Goal: Task Accomplishment & Management: Manage account settings

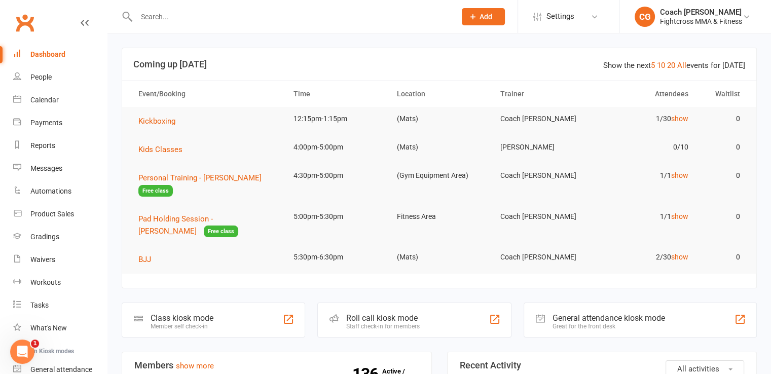
scroll to position [254, 0]
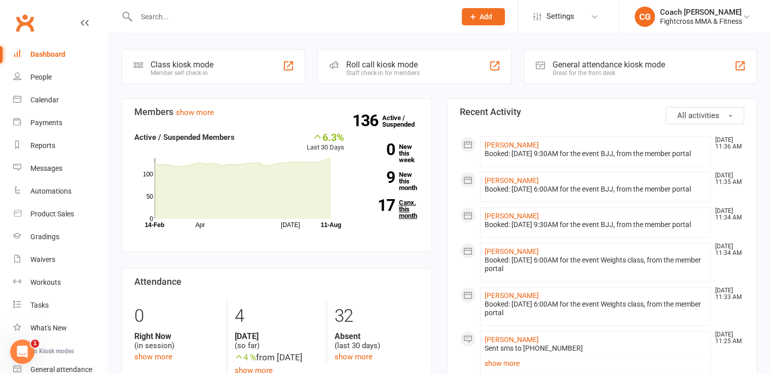
click at [403, 207] on link "17 Canx. this month" at bounding box center [390, 209] width 60 height 20
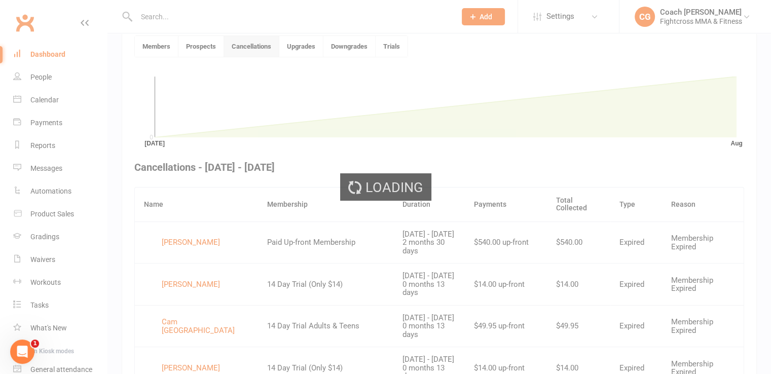
scroll to position [277, 0]
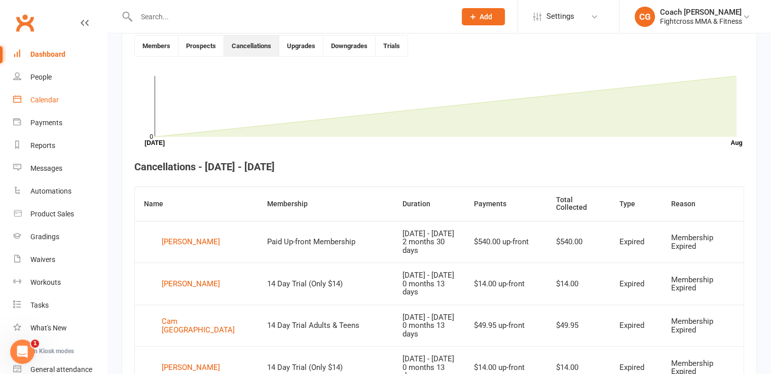
click at [56, 103] on div "Calendar" at bounding box center [44, 100] width 28 height 8
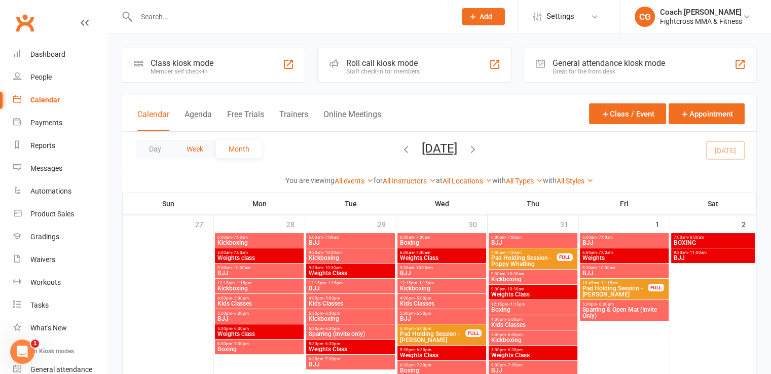
click at [201, 151] on button "Week" at bounding box center [195, 149] width 42 height 18
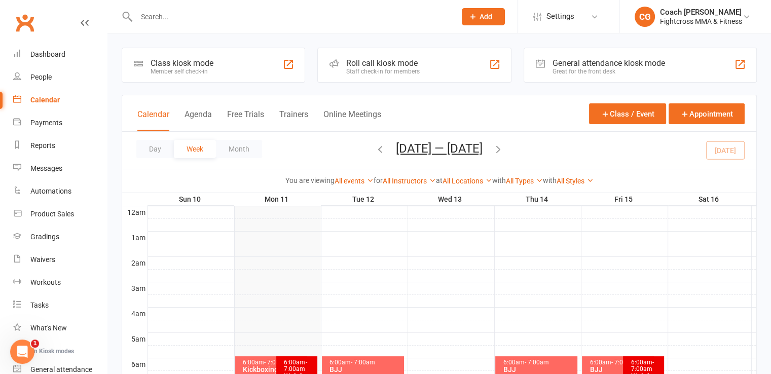
scroll to position [254, 0]
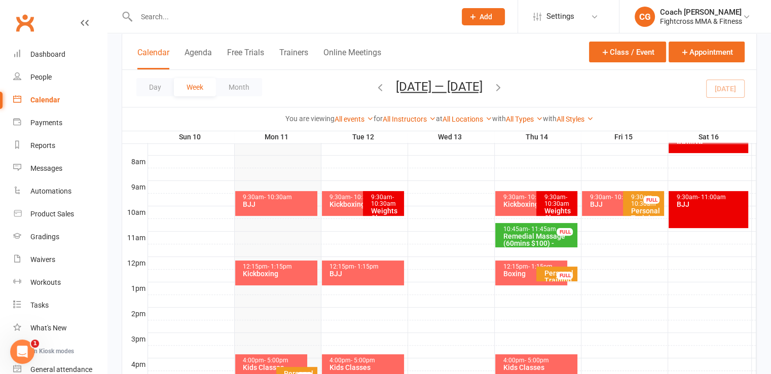
click at [273, 196] on span "- 10:30am" at bounding box center [278, 197] width 28 height 7
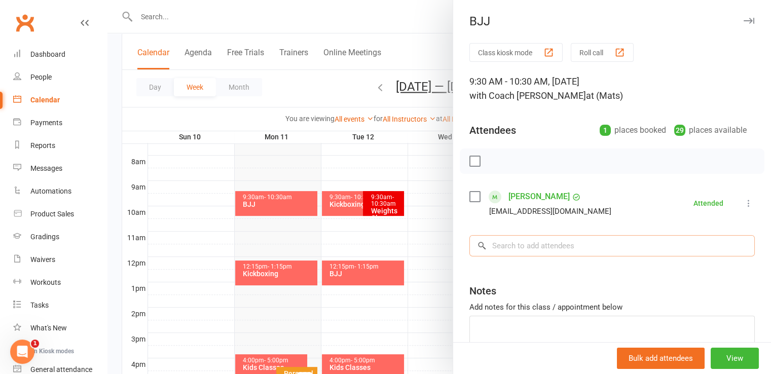
click at [490, 240] on input "search" at bounding box center [613, 245] width 286 height 21
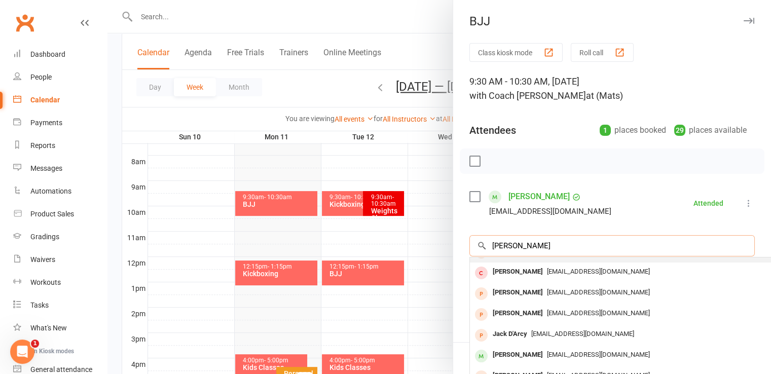
scroll to position [55, 0]
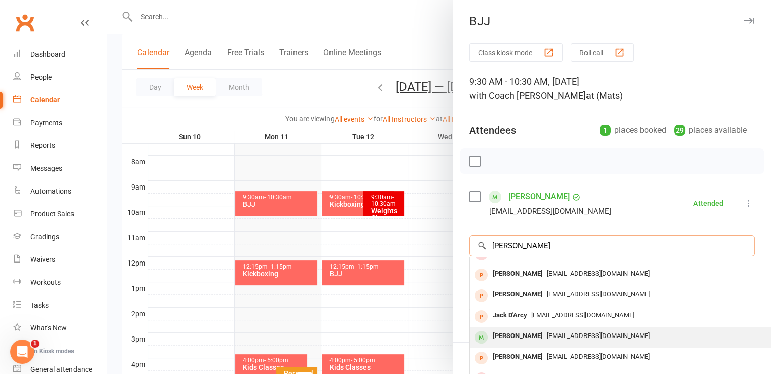
type input "[PERSON_NAME]"
click at [540, 339] on div "[EMAIL_ADDRESS][DOMAIN_NAME]" at bounding box center [621, 336] width 295 height 15
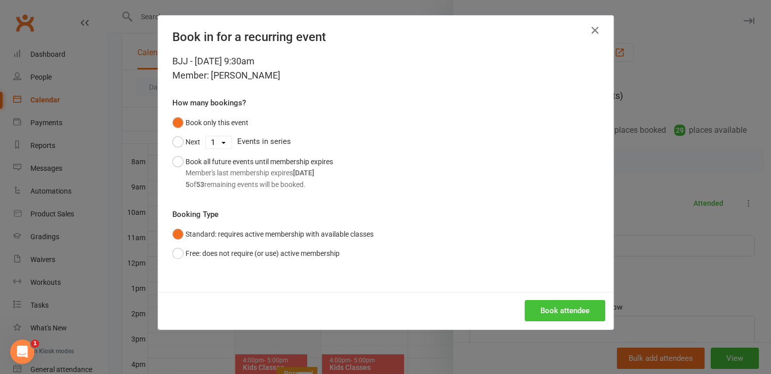
click at [553, 310] on button "Book attendee" at bounding box center [565, 310] width 81 height 21
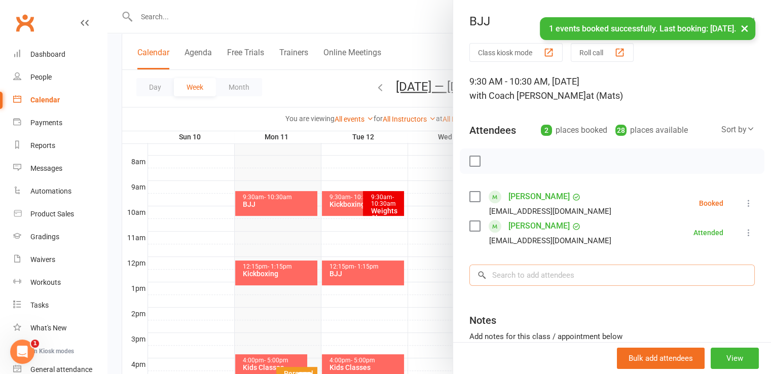
click at [544, 280] on input "search" at bounding box center [613, 275] width 286 height 21
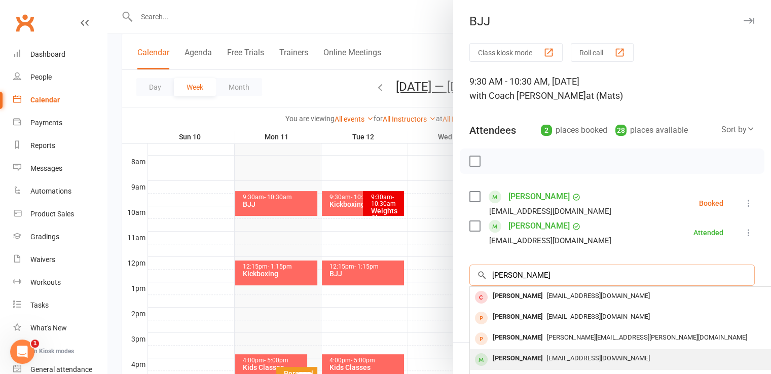
type input "[PERSON_NAME]"
click at [547, 359] on span "[EMAIL_ADDRESS][DOMAIN_NAME]" at bounding box center [598, 359] width 103 height 8
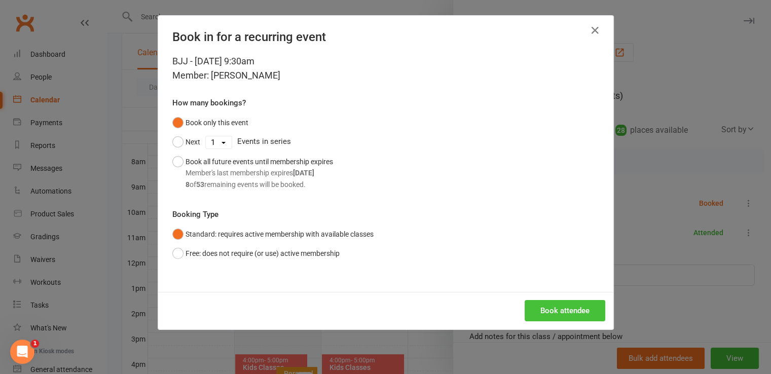
click at [537, 309] on button "Book attendee" at bounding box center [565, 310] width 81 height 21
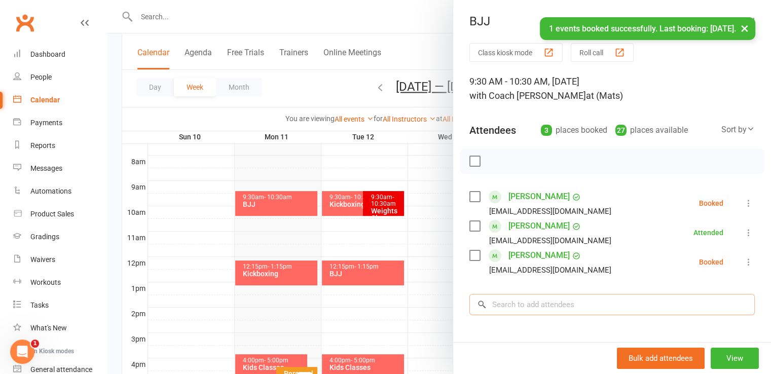
click at [552, 296] on input "search" at bounding box center [613, 304] width 286 height 21
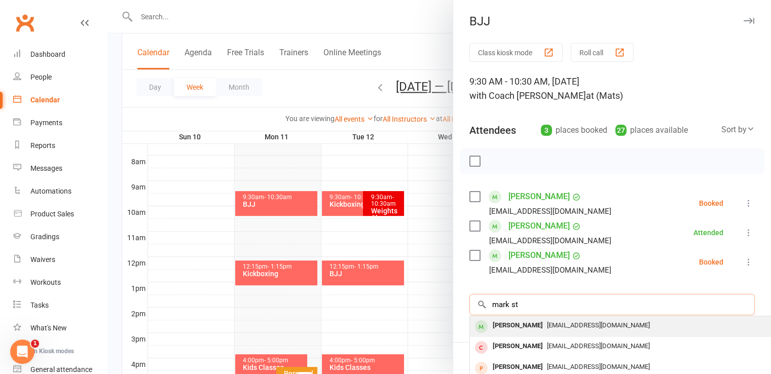
type input "mark st"
click at [547, 328] on span "[EMAIL_ADDRESS][DOMAIN_NAME]" at bounding box center [598, 326] width 103 height 8
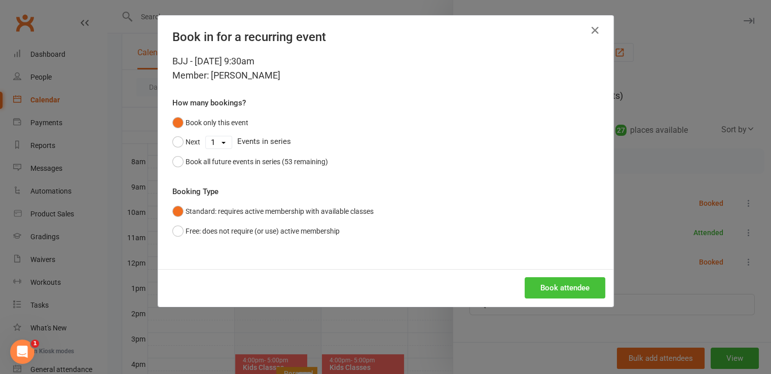
click at [557, 289] on button "Book attendee" at bounding box center [565, 287] width 81 height 21
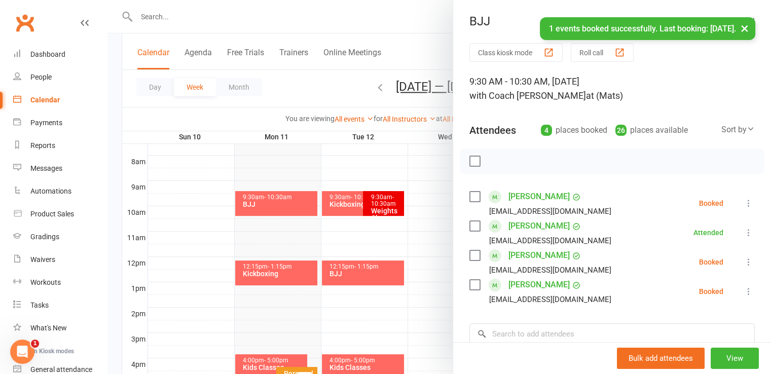
click at [470, 161] on label at bounding box center [475, 161] width 10 height 10
click at [493, 163] on icon "button" at bounding box center [497, 161] width 11 height 11
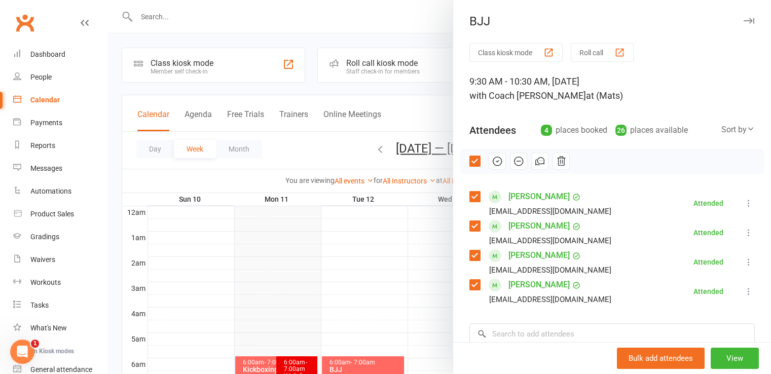
scroll to position [254, 0]
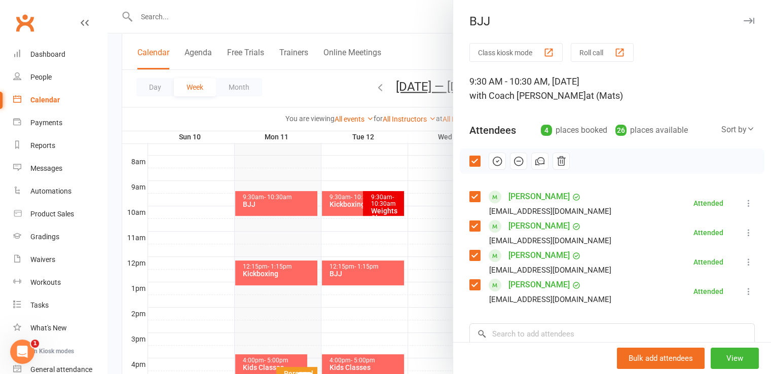
click at [203, 228] on div at bounding box center [440, 187] width 664 height 374
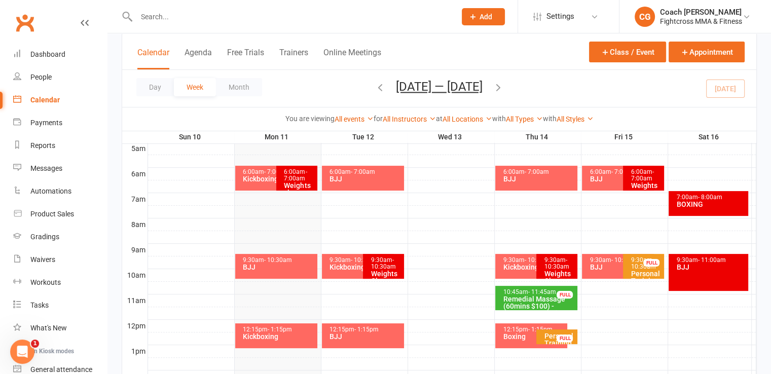
scroll to position [172, 0]
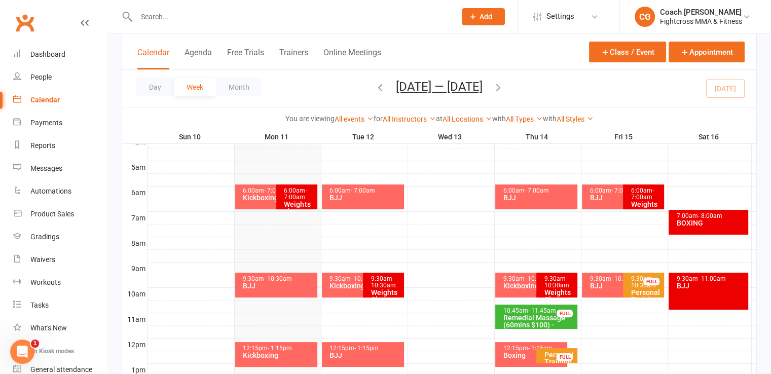
click at [266, 201] on div "Kickboxing" at bounding box center [273, 197] width 63 height 7
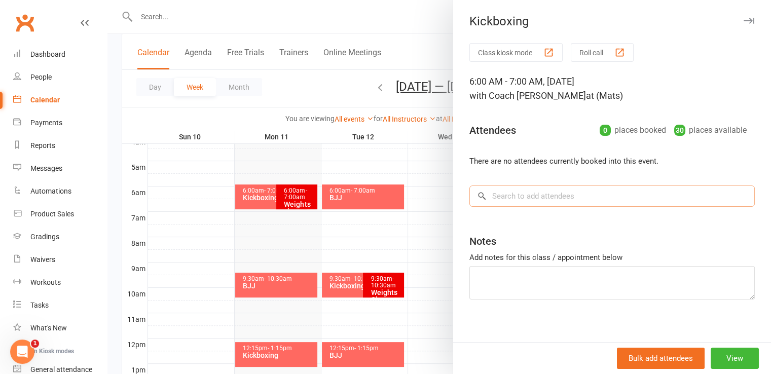
click at [590, 199] on input "search" at bounding box center [613, 196] width 286 height 21
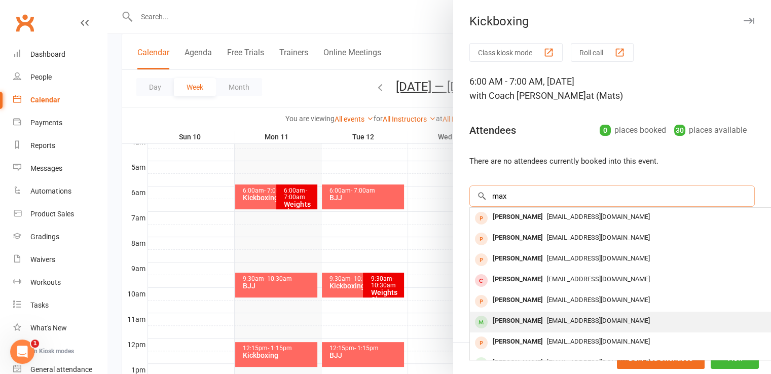
type input "max"
click at [547, 321] on span "[EMAIL_ADDRESS][DOMAIN_NAME]" at bounding box center [598, 321] width 103 height 8
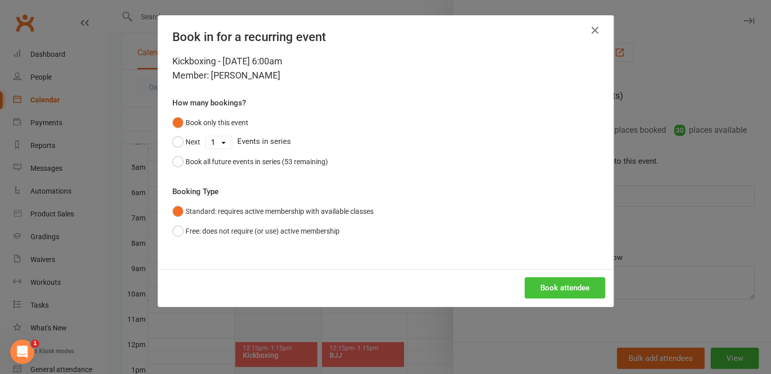
click at [547, 290] on button "Book attendee" at bounding box center [565, 287] width 81 height 21
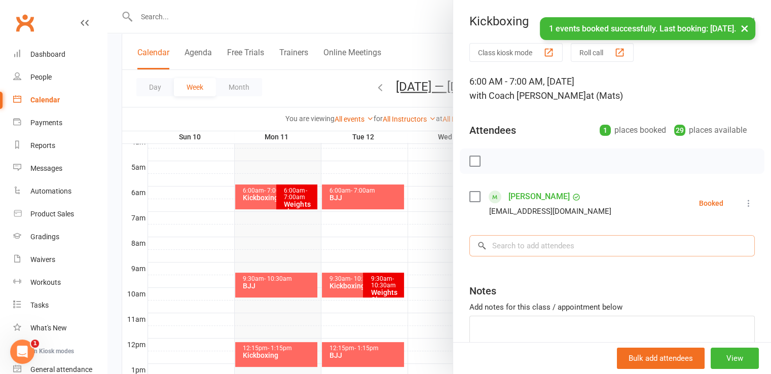
click at [546, 243] on input "search" at bounding box center [613, 245] width 286 height 21
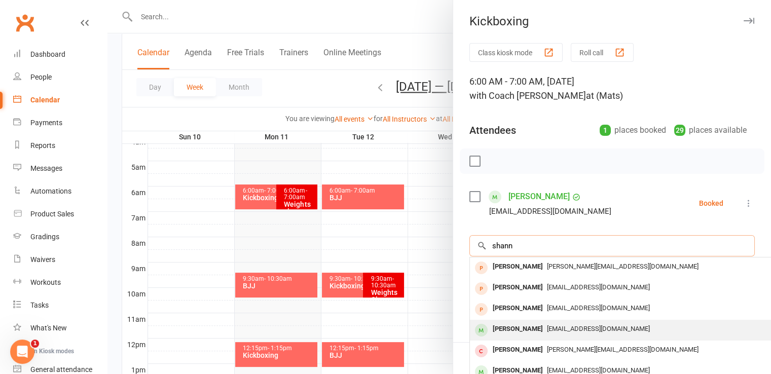
type input "shann"
click at [549, 331] on span "[EMAIL_ADDRESS][DOMAIN_NAME]" at bounding box center [598, 329] width 103 height 8
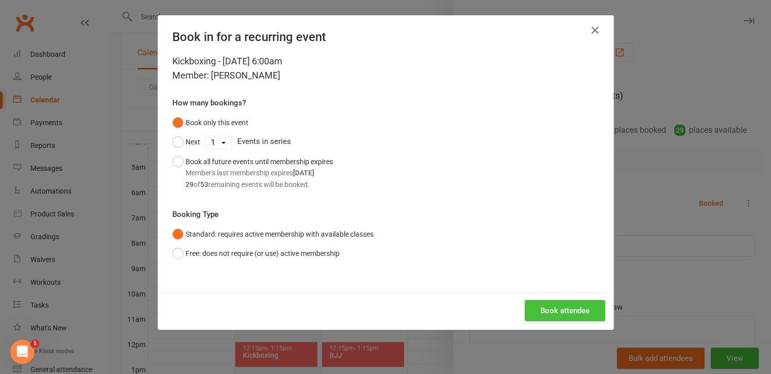
click at [552, 311] on button "Book attendee" at bounding box center [565, 310] width 81 height 21
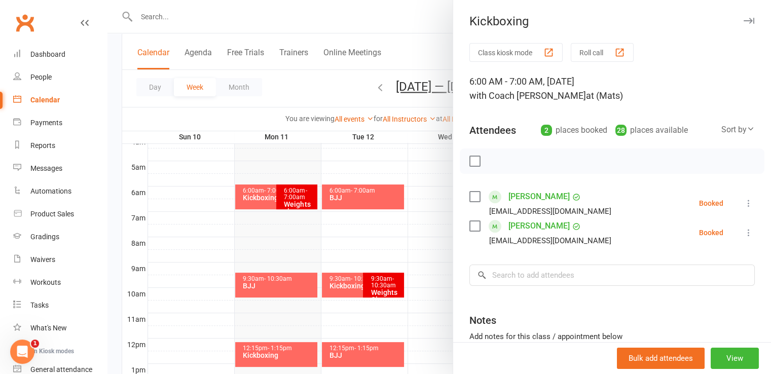
click at [470, 159] on label at bounding box center [475, 161] width 10 height 10
click at [494, 159] on icon "button" at bounding box center [497, 161] width 11 height 11
click at [49, 171] on div "Messages" at bounding box center [46, 168] width 32 height 8
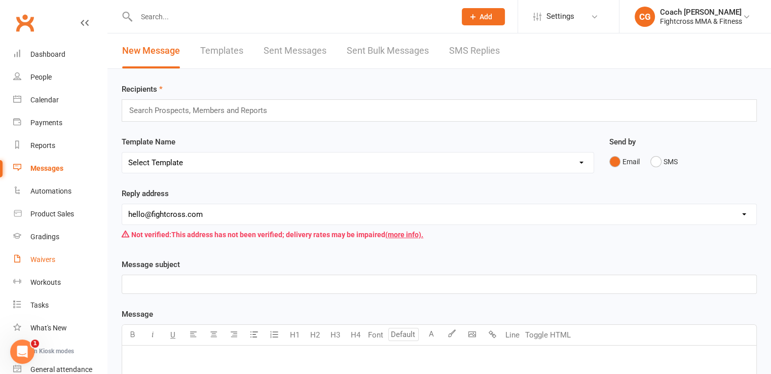
click at [38, 261] on div "Waivers" at bounding box center [42, 260] width 25 height 8
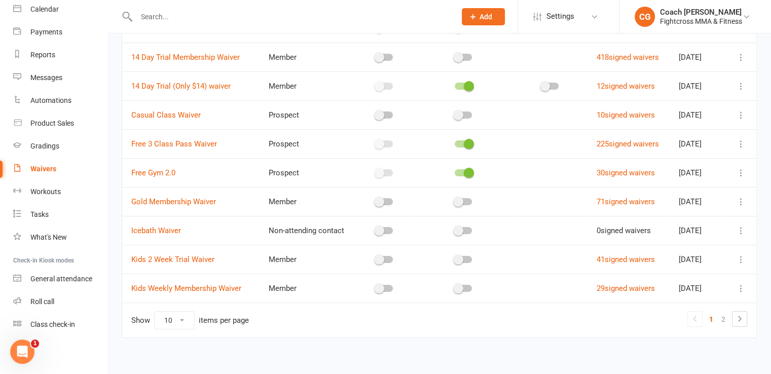
scroll to position [130, 0]
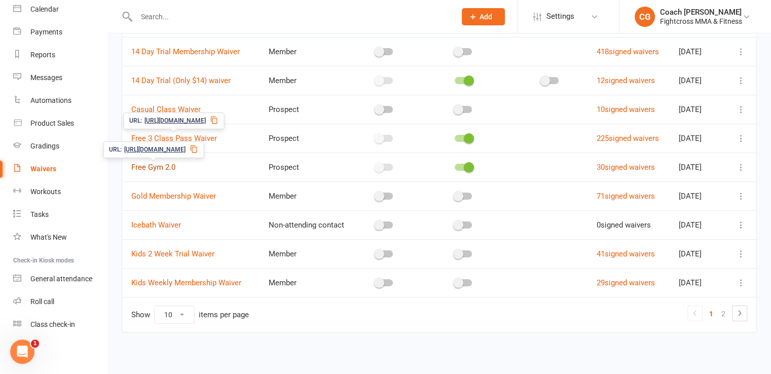
click at [160, 167] on link "Free Gym 2.0" at bounding box center [153, 167] width 44 height 9
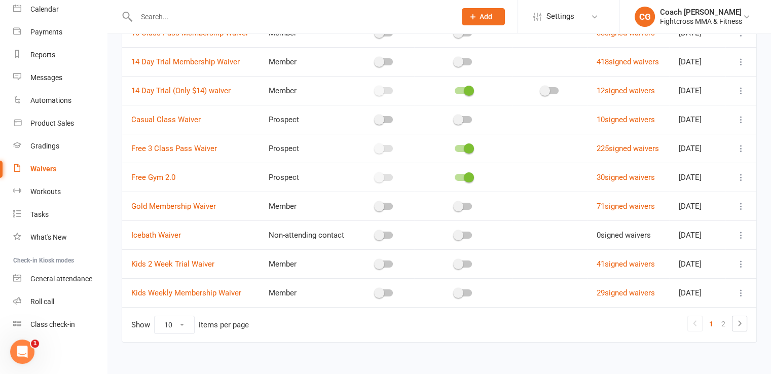
scroll to position [130, 0]
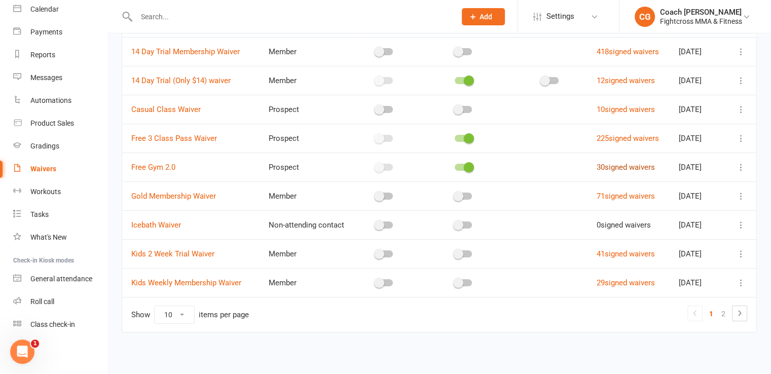
click at [632, 166] on link "30 signed waivers" at bounding box center [626, 167] width 58 height 9
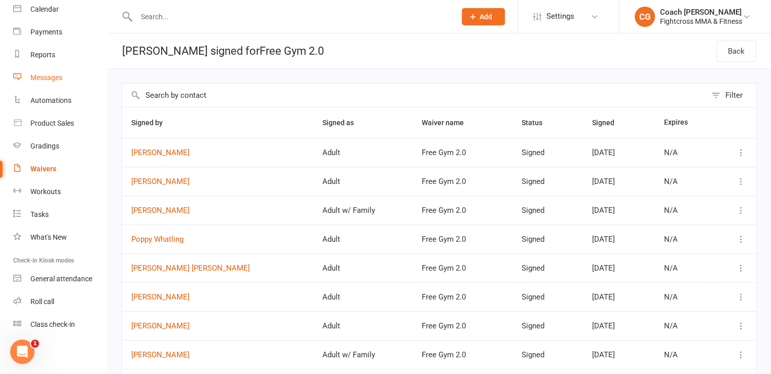
click at [48, 76] on div "Messages" at bounding box center [46, 78] width 32 height 8
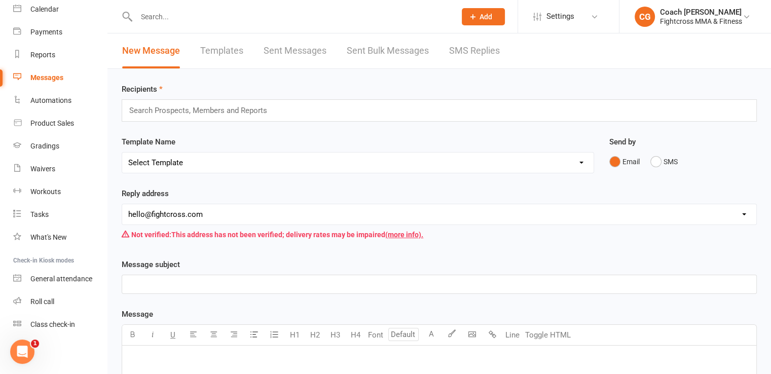
click at [218, 56] on link "Templates" at bounding box center [221, 50] width 43 height 35
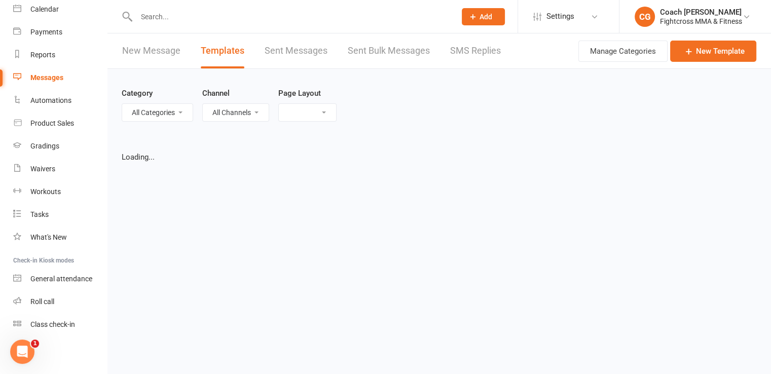
select select "grid"
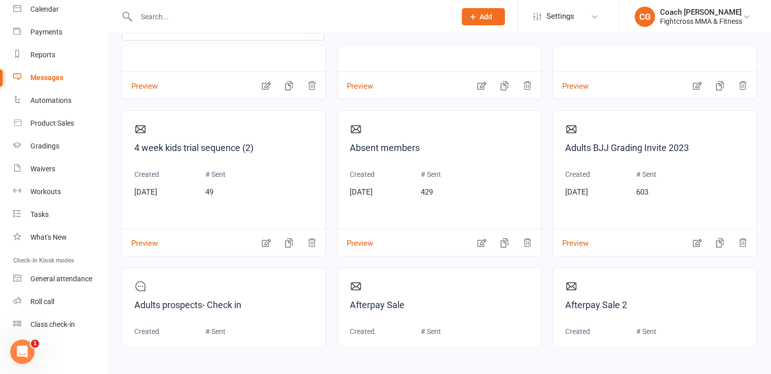
scroll to position [895, 0]
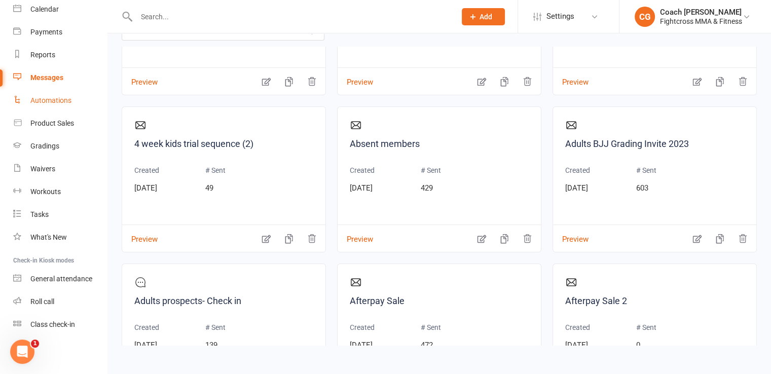
click at [54, 101] on div "Automations" at bounding box center [50, 100] width 41 height 8
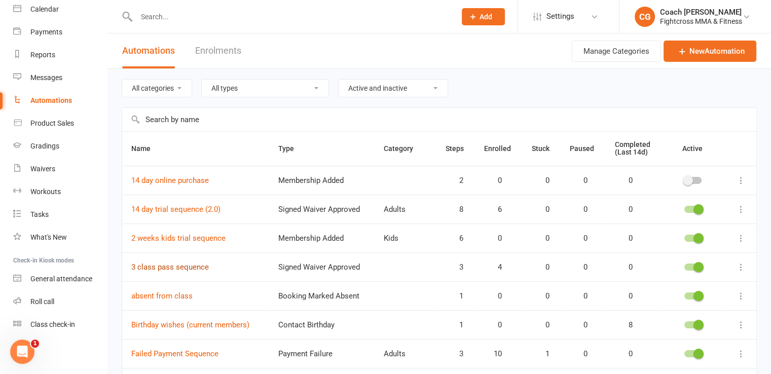
click at [197, 264] on link "3 class pass sequence" at bounding box center [170, 267] width 78 height 9
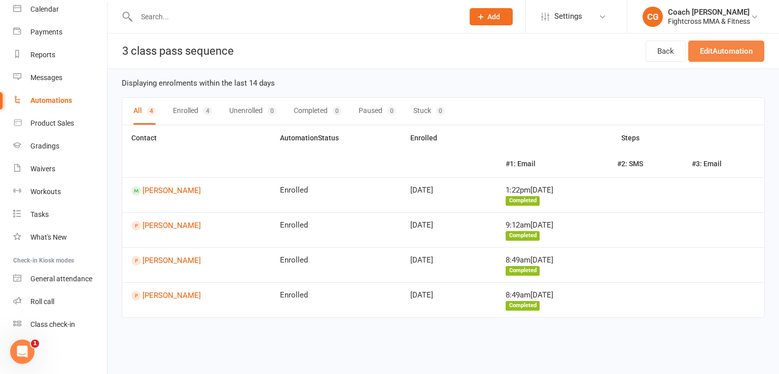
click at [708, 44] on link "Edit Automation" at bounding box center [726, 51] width 76 height 21
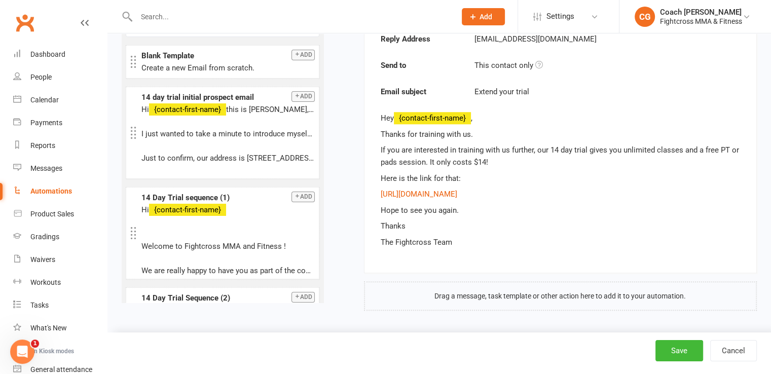
scroll to position [696, 0]
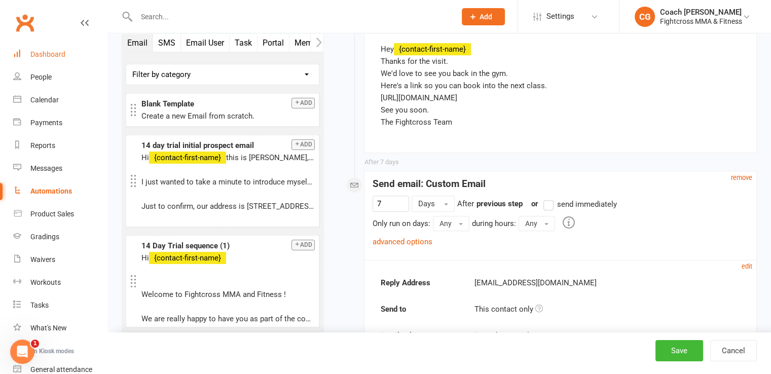
click at [45, 54] on div "Dashboard" at bounding box center [47, 54] width 35 height 8
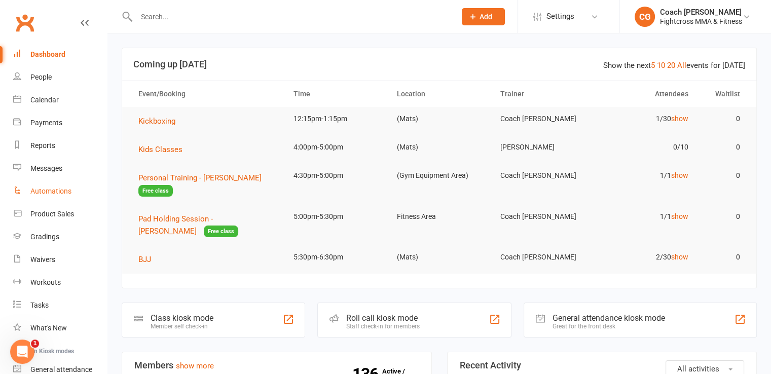
click at [56, 193] on div "Automations" at bounding box center [50, 191] width 41 height 8
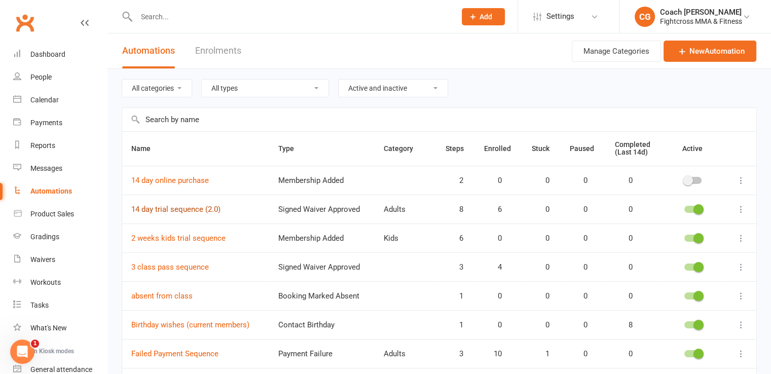
scroll to position [157, 0]
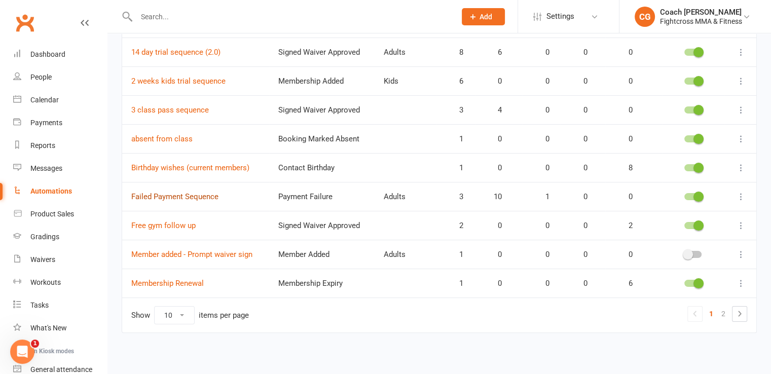
click at [185, 196] on link "Failed Payment Sequence" at bounding box center [174, 196] width 87 height 9
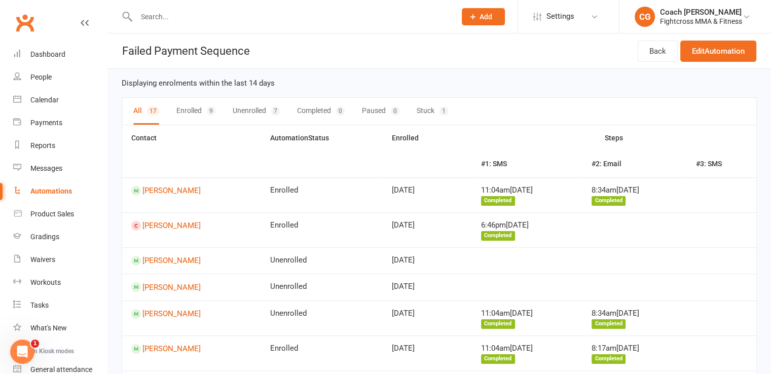
click at [430, 111] on button "Stuck 1" at bounding box center [432, 111] width 31 height 27
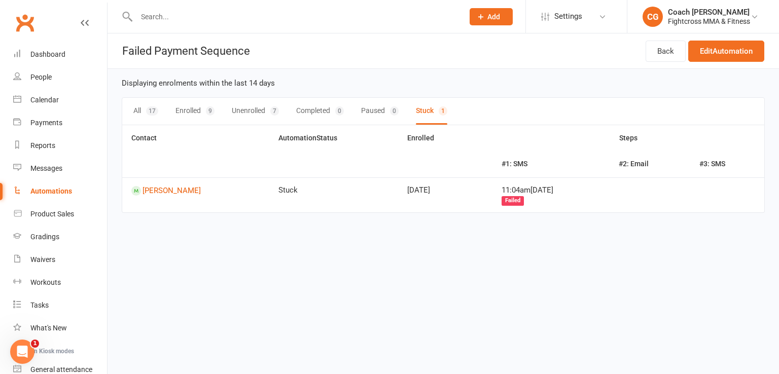
click at [144, 103] on button "All 17" at bounding box center [145, 111] width 25 height 27
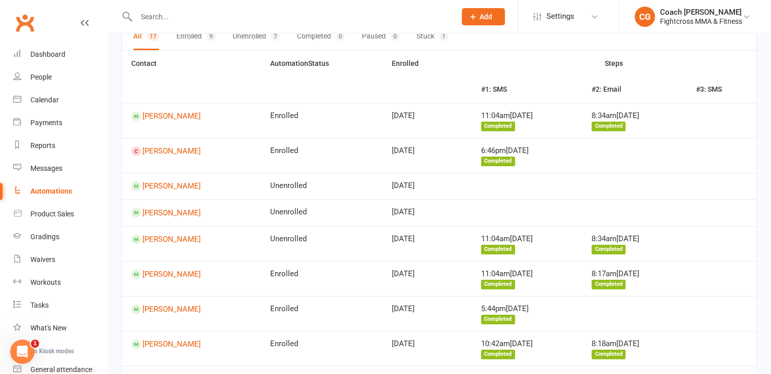
scroll to position [423, 0]
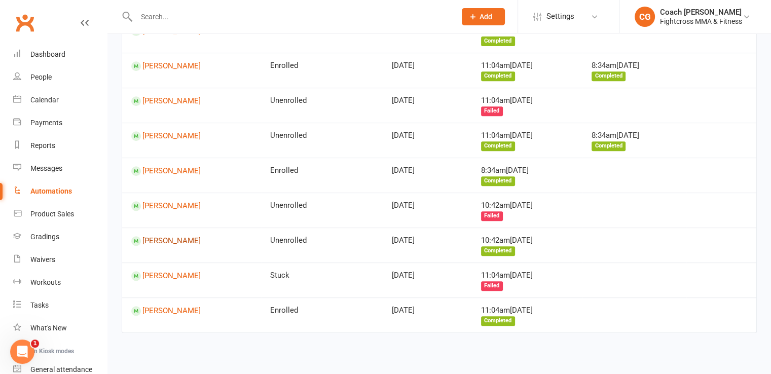
click at [169, 237] on link "[PERSON_NAME]" at bounding box center [191, 241] width 121 height 10
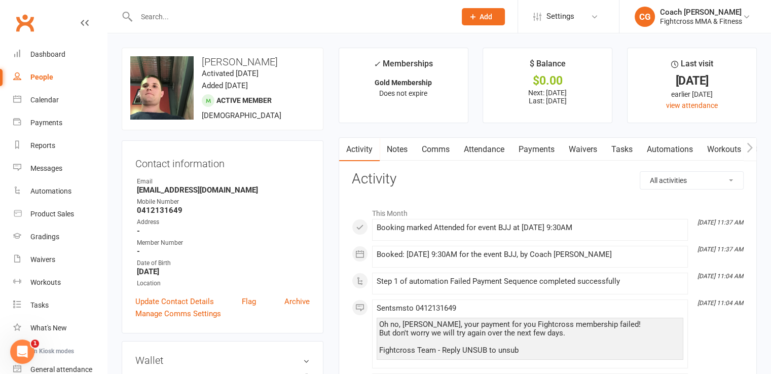
click at [539, 153] on link "Payments" at bounding box center [537, 149] width 50 height 23
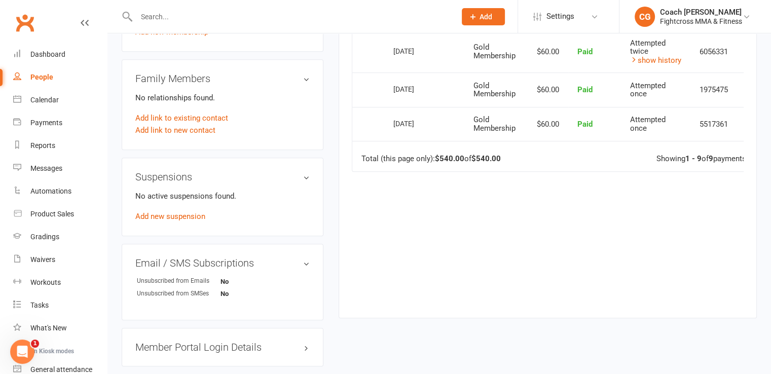
scroll to position [254, 0]
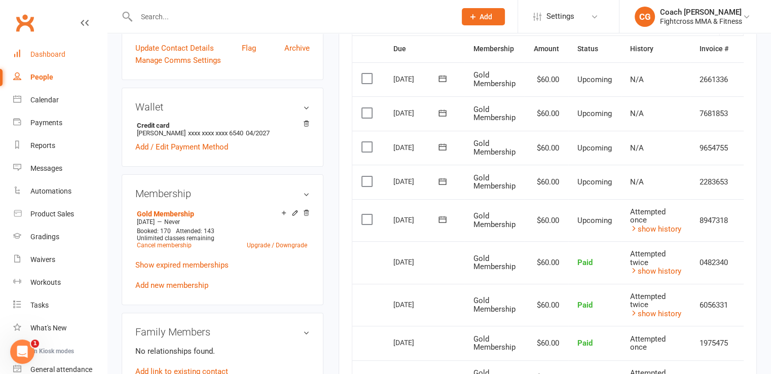
click at [45, 57] on div "Dashboard" at bounding box center [47, 54] width 35 height 8
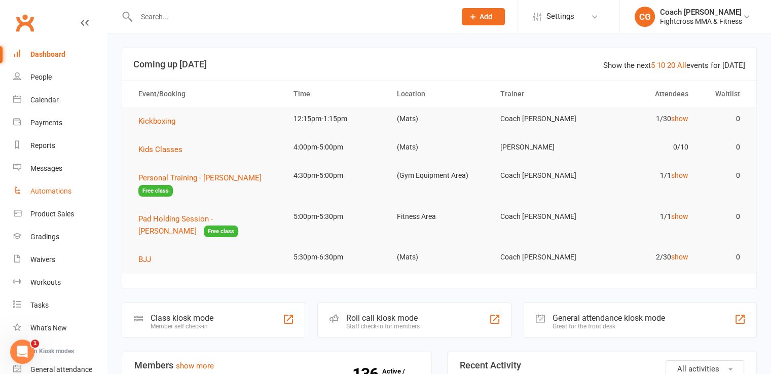
click at [49, 194] on div "Automations" at bounding box center [50, 191] width 41 height 8
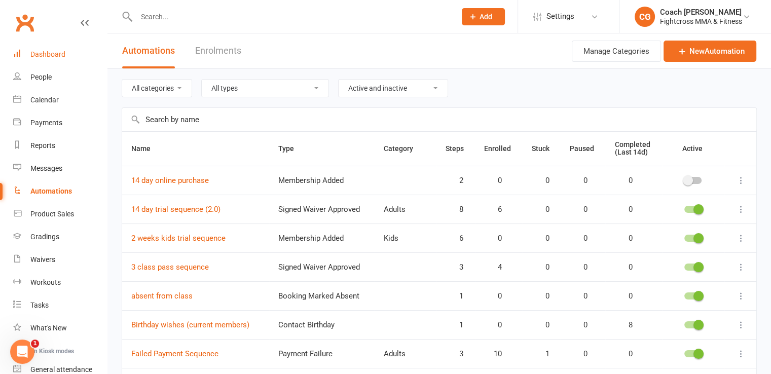
click at [49, 54] on div "Dashboard" at bounding box center [47, 54] width 35 height 8
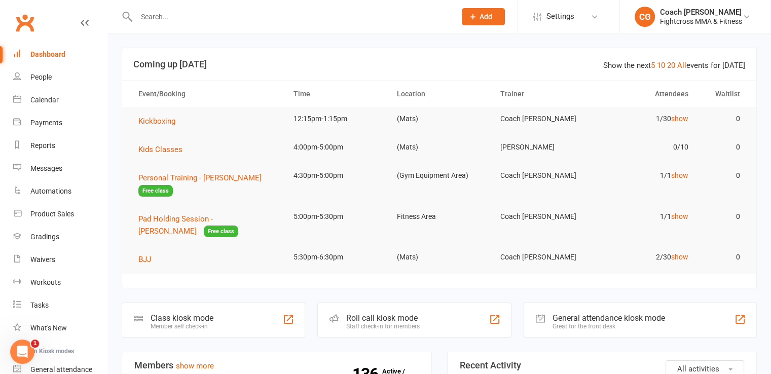
scroll to position [254, 0]
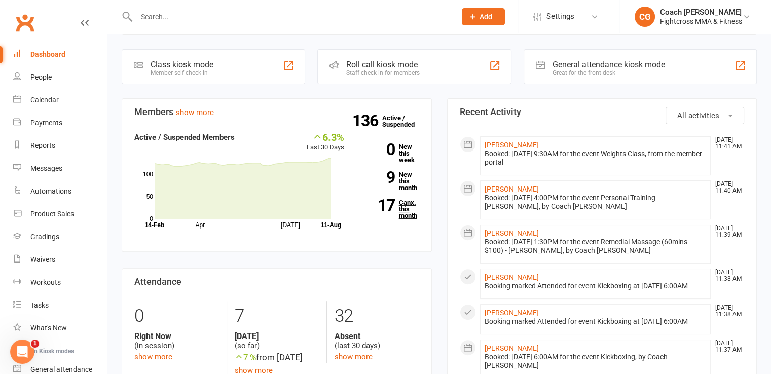
click at [404, 204] on link "17 Canx. this month" at bounding box center [390, 209] width 60 height 20
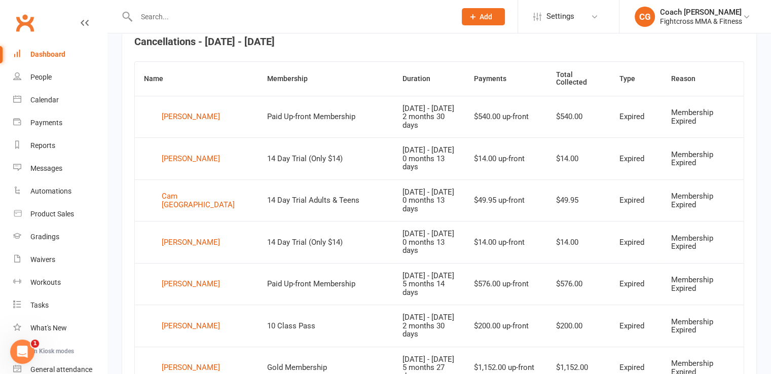
scroll to position [441, 0]
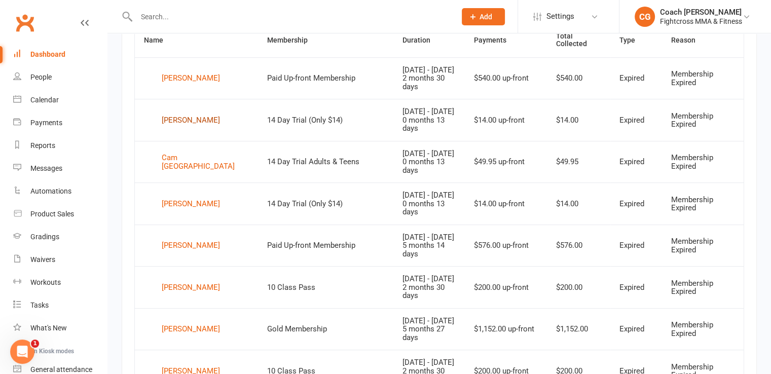
click at [176, 121] on div "[PERSON_NAME]" at bounding box center [191, 120] width 58 height 15
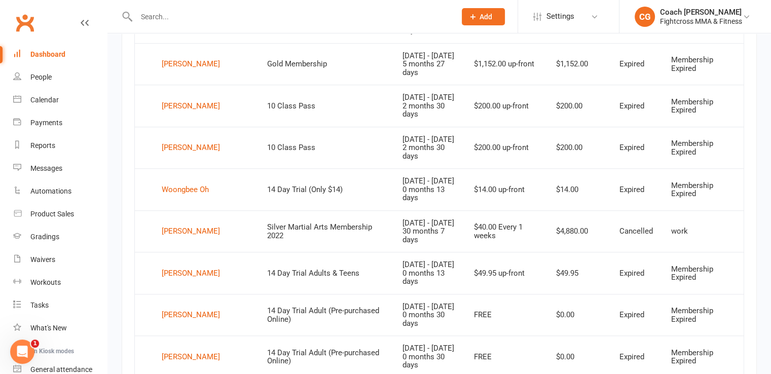
scroll to position [720, 0]
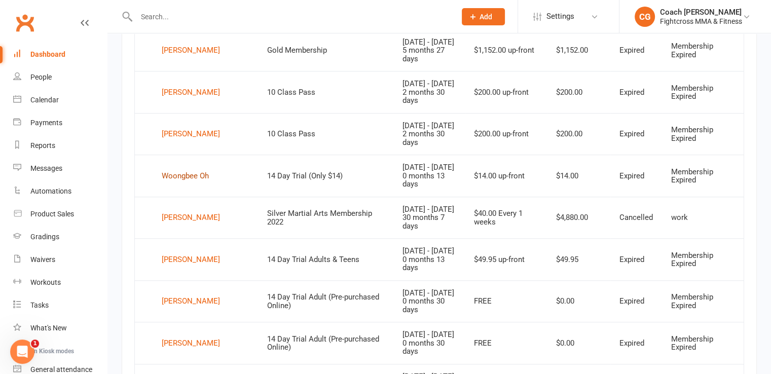
click at [196, 176] on div "Woongbee Oh" at bounding box center [185, 175] width 47 height 15
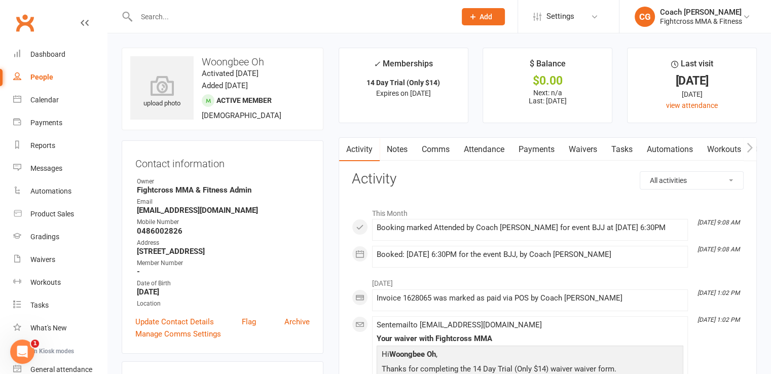
scroll to position [254, 0]
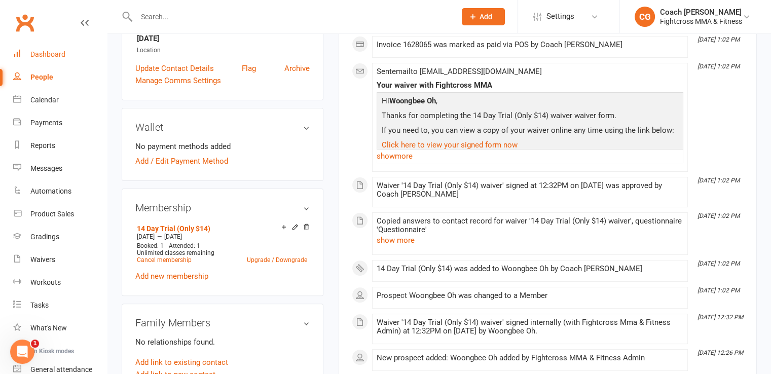
click at [40, 54] on div "Dashboard" at bounding box center [47, 54] width 35 height 8
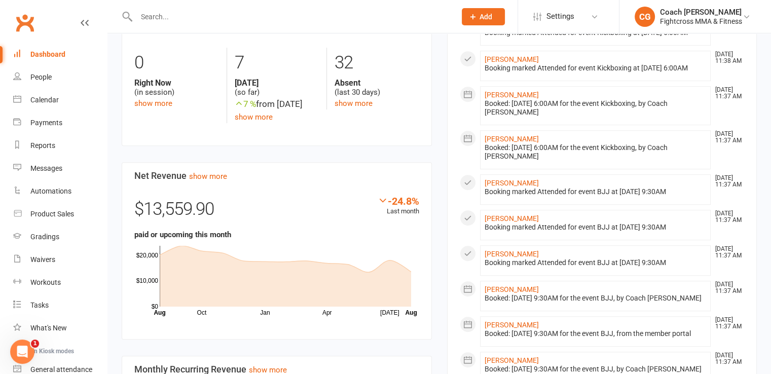
scroll to position [254, 0]
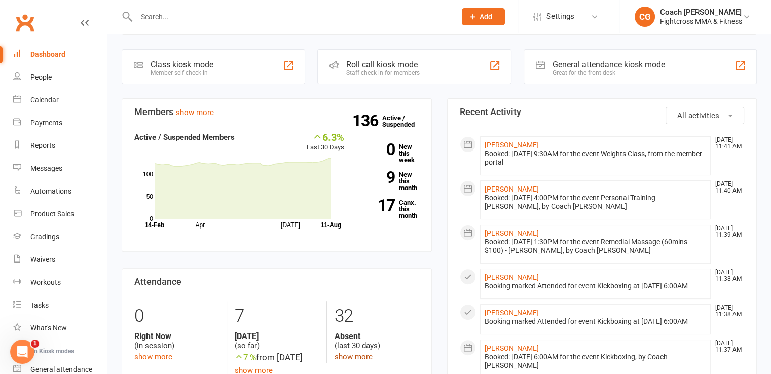
click at [346, 352] on link "show more" at bounding box center [354, 356] width 38 height 9
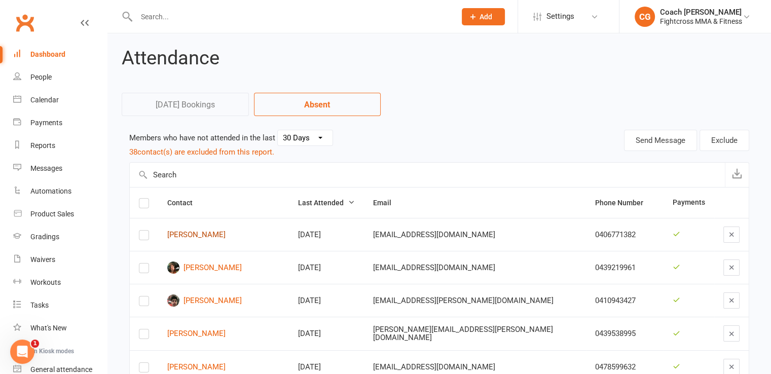
click at [223, 232] on link "[PERSON_NAME]" at bounding box center [223, 235] width 113 height 9
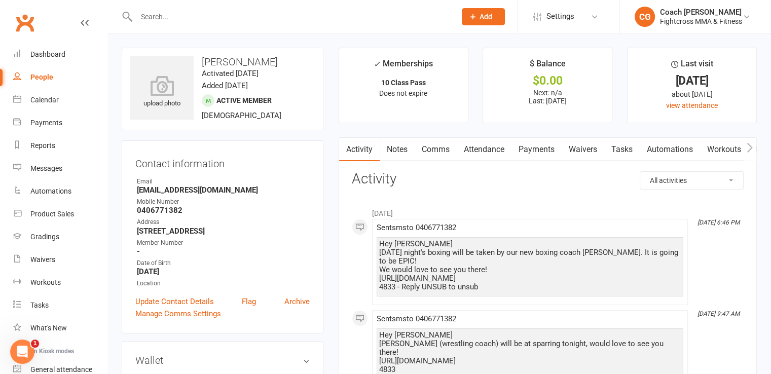
click at [439, 143] on link "Comms" at bounding box center [436, 149] width 42 height 23
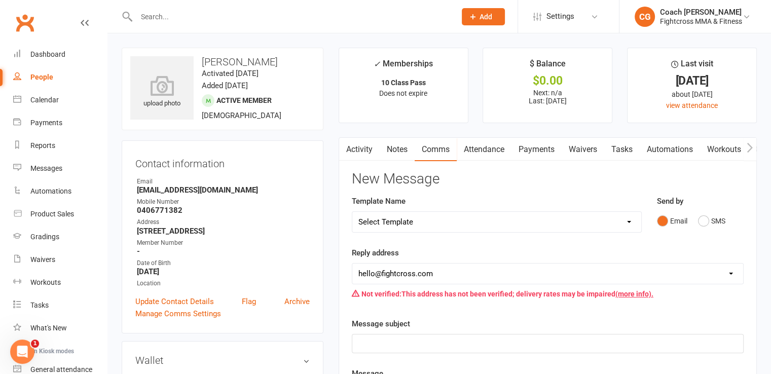
click at [509, 223] on select "Select Template [Email] Birthday [Email] no show purchased 14 day trial [Email]…" at bounding box center [496, 222] width 289 height 20
click at [489, 215] on select "Select Template [Email] Birthday [Email] no show purchased 14 day trial [Email]…" at bounding box center [496, 222] width 289 height 20
select select "21"
click at [352, 212] on select "Select Template [Email] Birthday [Email] no show purchased 14 day trial [Email]…" at bounding box center [496, 222] width 289 height 20
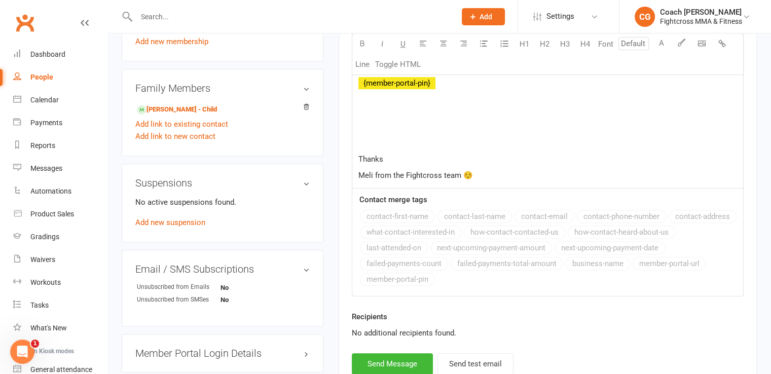
scroll to position [745, 0]
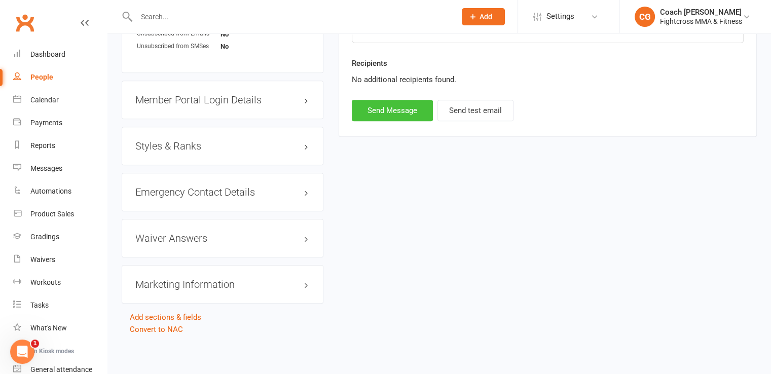
click at [379, 107] on button "Send Message" at bounding box center [392, 110] width 81 height 21
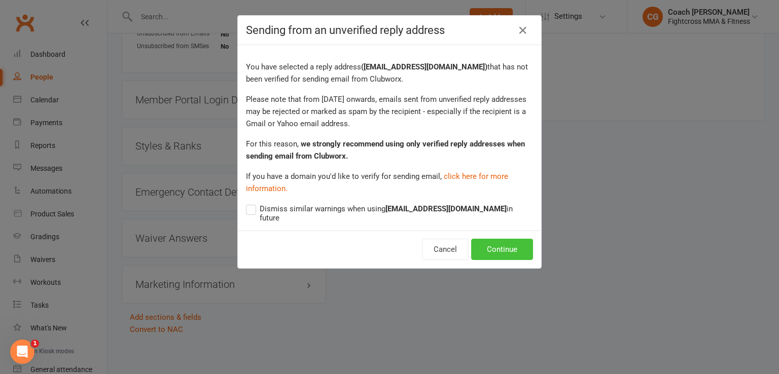
click at [493, 239] on button "Continue" at bounding box center [502, 249] width 62 height 21
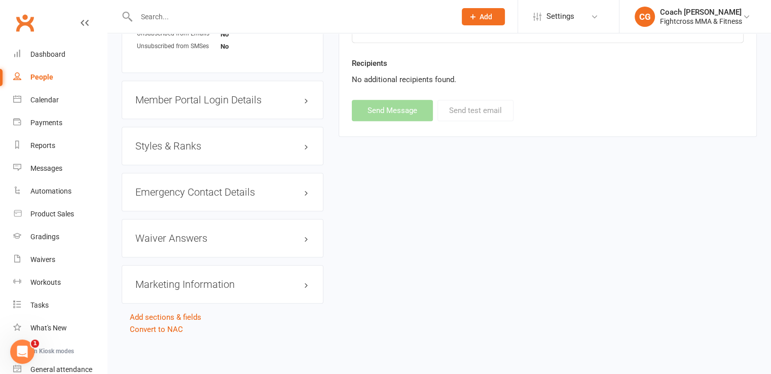
select select
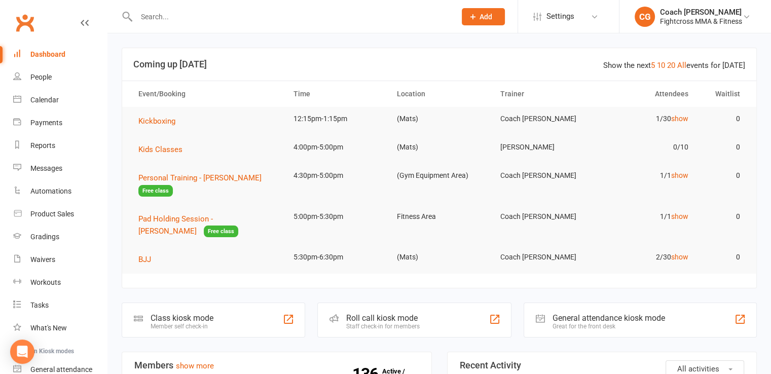
click at [681, 124] on td "1/30 show" at bounding box center [645, 119] width 103 height 24
click at [680, 118] on link "show" at bounding box center [680, 119] width 17 height 8
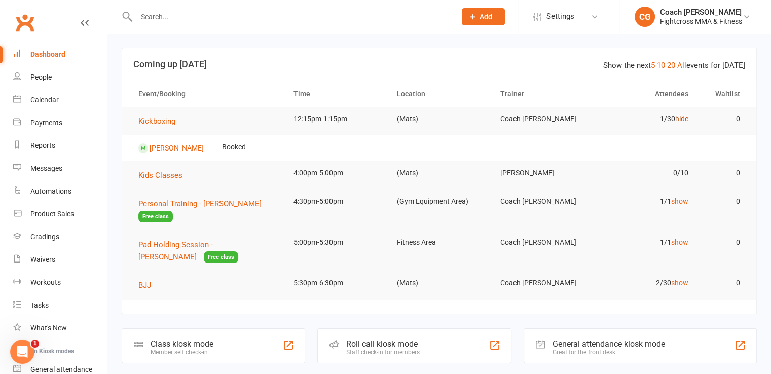
click at [680, 118] on link "hide" at bounding box center [682, 119] width 13 height 8
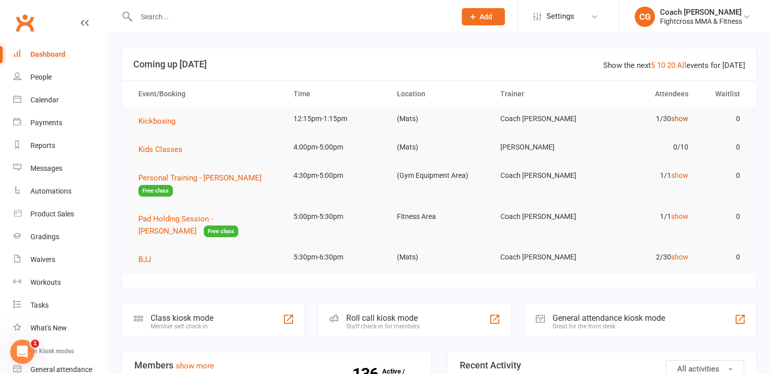
click at [678, 121] on link "show" at bounding box center [680, 119] width 17 height 8
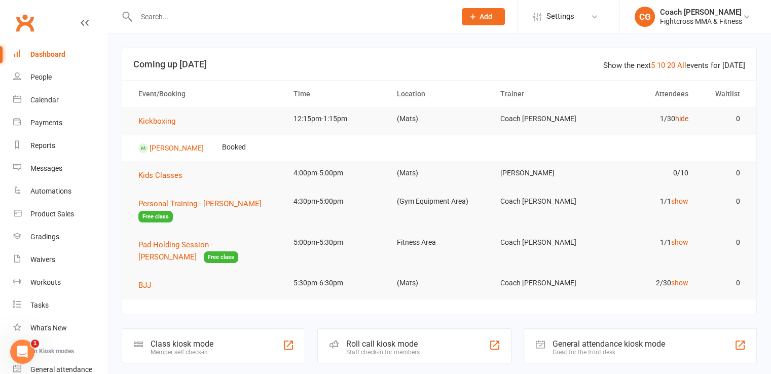
click at [681, 116] on link "hide" at bounding box center [682, 119] width 13 height 8
